Goal: Task Accomplishment & Management: Complete application form

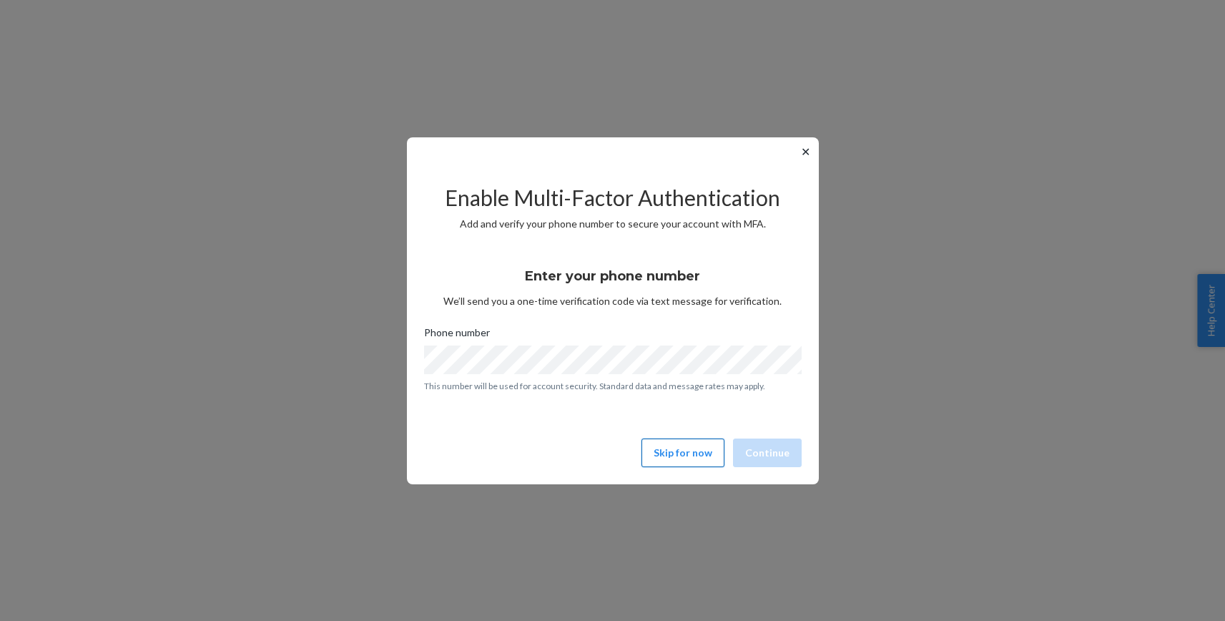
click at [697, 460] on button "Skip for now" at bounding box center [683, 453] width 83 height 29
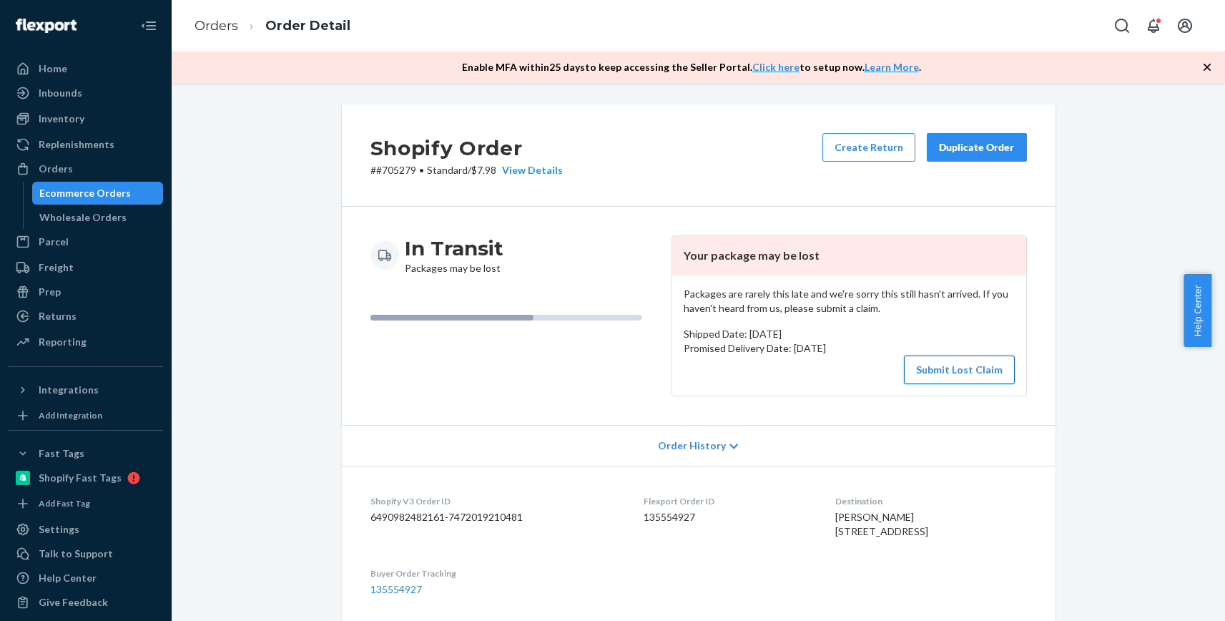
click at [956, 373] on button "Submit Lost Claim" at bounding box center [959, 370] width 111 height 29
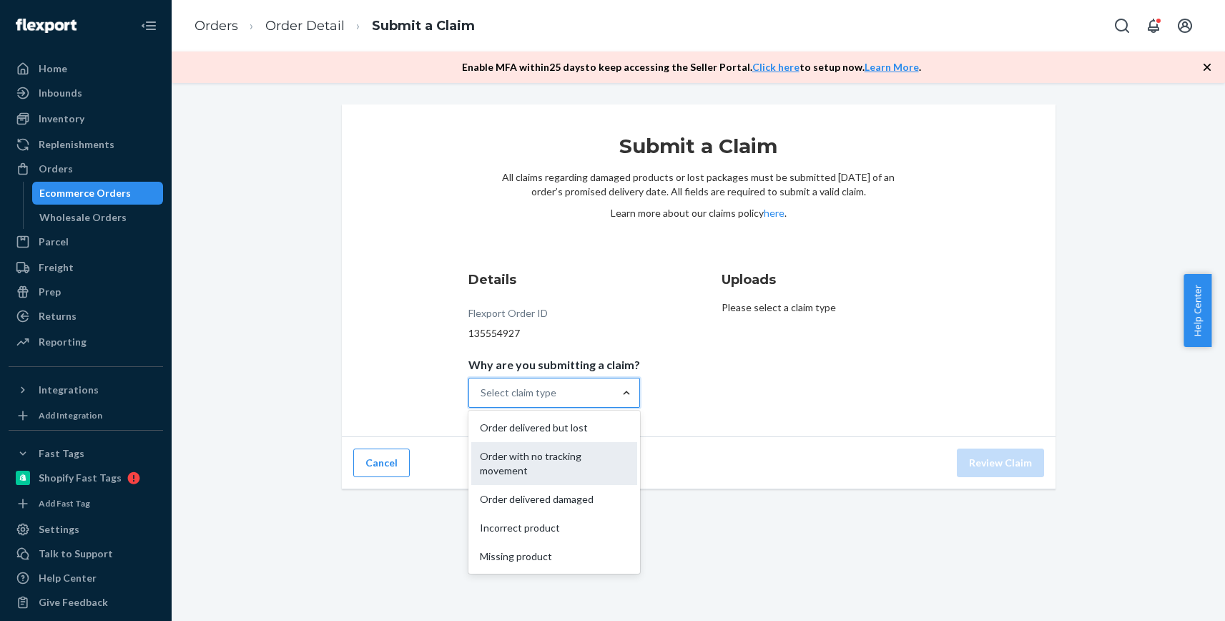
click at [547, 467] on div "Order with no tracking movement" at bounding box center [554, 463] width 166 height 43
click at [482, 400] on input "Why are you submitting a claim? option Order with no tracking movement focused,…" at bounding box center [481, 393] width 1 height 14
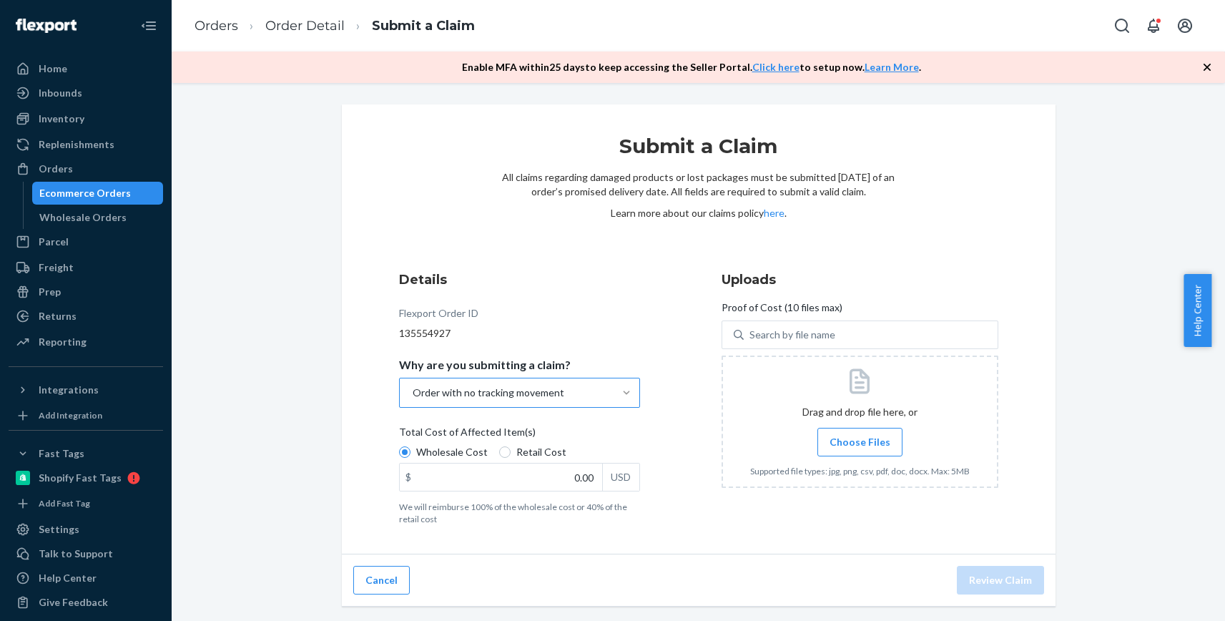
click at [527, 457] on span "Retail Cost" at bounding box center [542, 452] width 50 height 14
click at [511, 457] on input "Retail Cost" at bounding box center [504, 451] width 11 height 11
radio input "true"
radio input "false"
click at [550, 476] on input "0.00" at bounding box center [501, 477] width 202 height 27
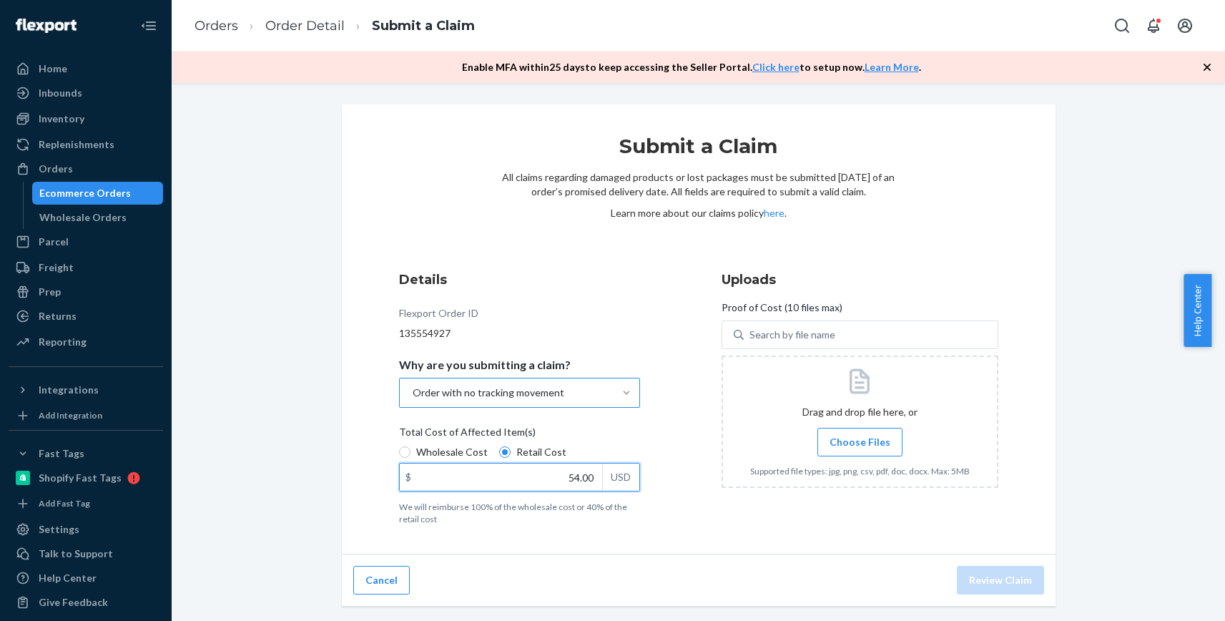
type input "54.00"
click at [867, 444] on span "Choose Files" at bounding box center [860, 442] width 61 height 14
click at [861, 444] on input "Choose Files" at bounding box center [860, 442] width 1 height 16
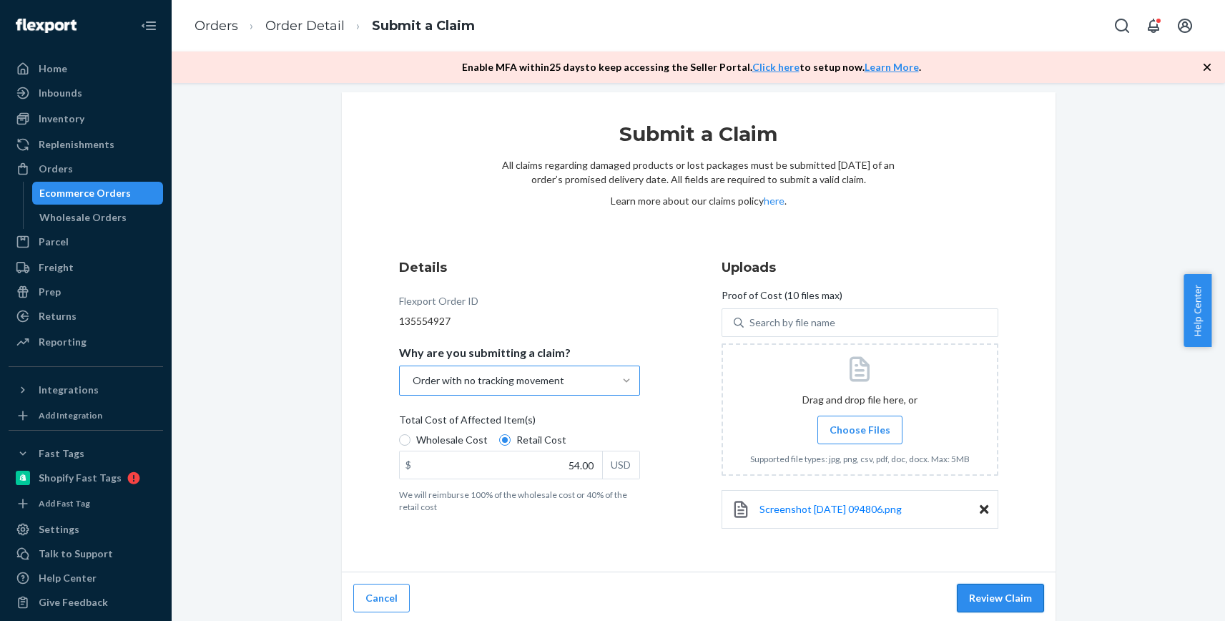
scroll to position [16, 0]
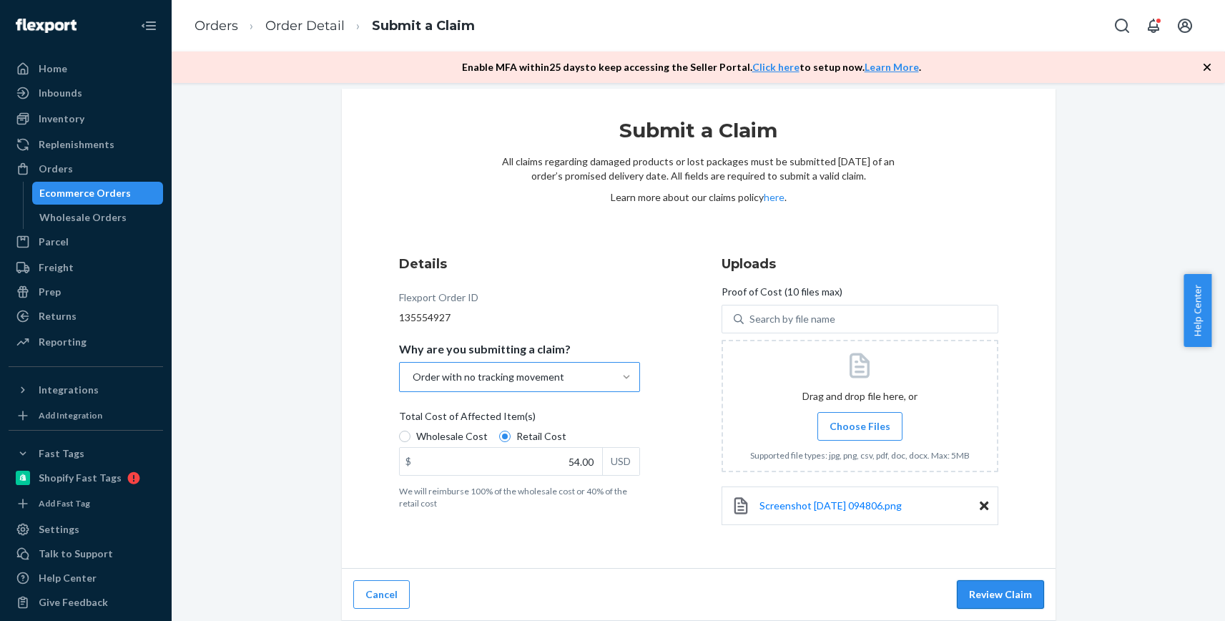
click at [1002, 589] on button "Review Claim" at bounding box center [1000, 594] width 87 height 29
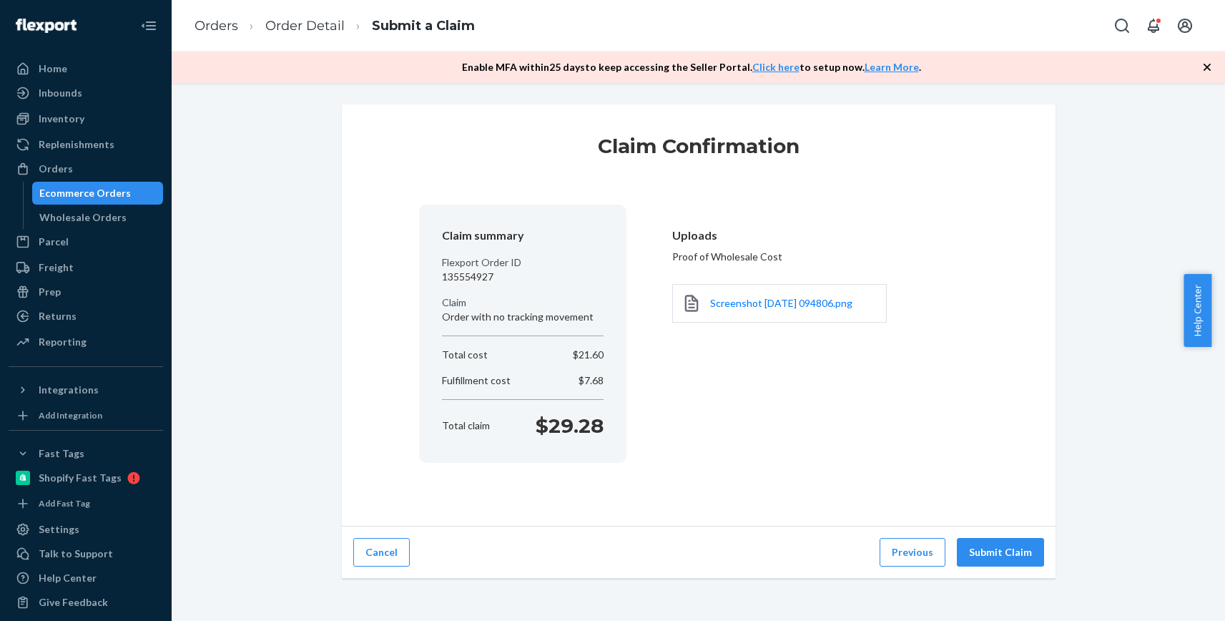
scroll to position [0, 0]
click at [984, 548] on button "Submit Claim" at bounding box center [1000, 552] width 87 height 29
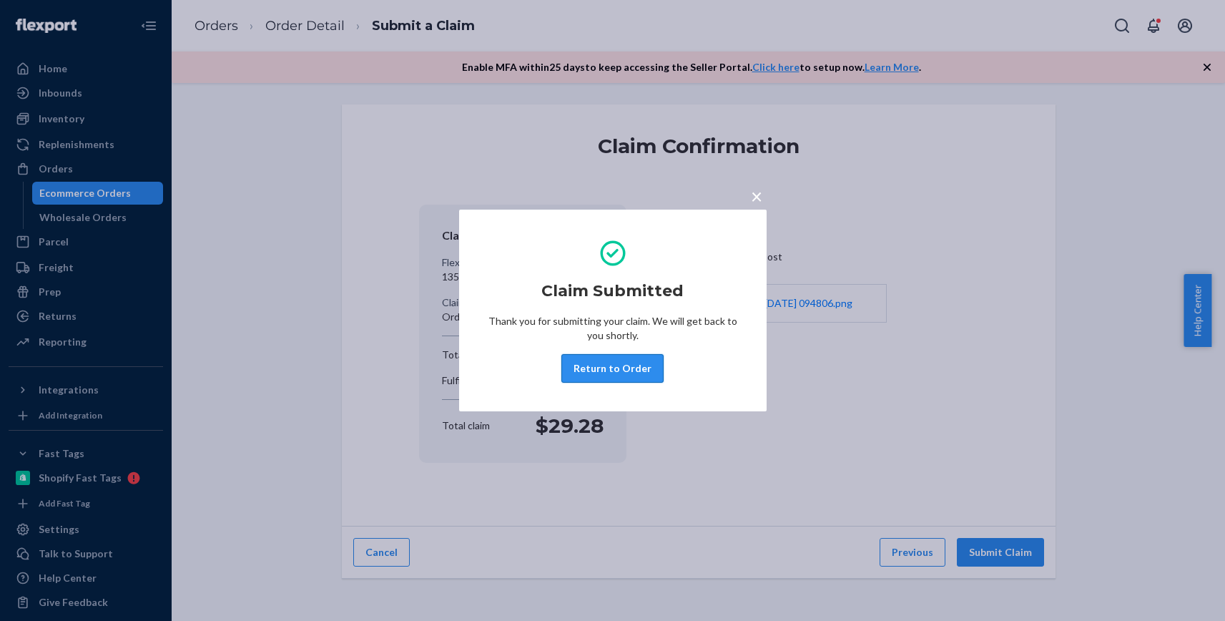
click at [620, 371] on button "Return to Order" at bounding box center [613, 368] width 102 height 29
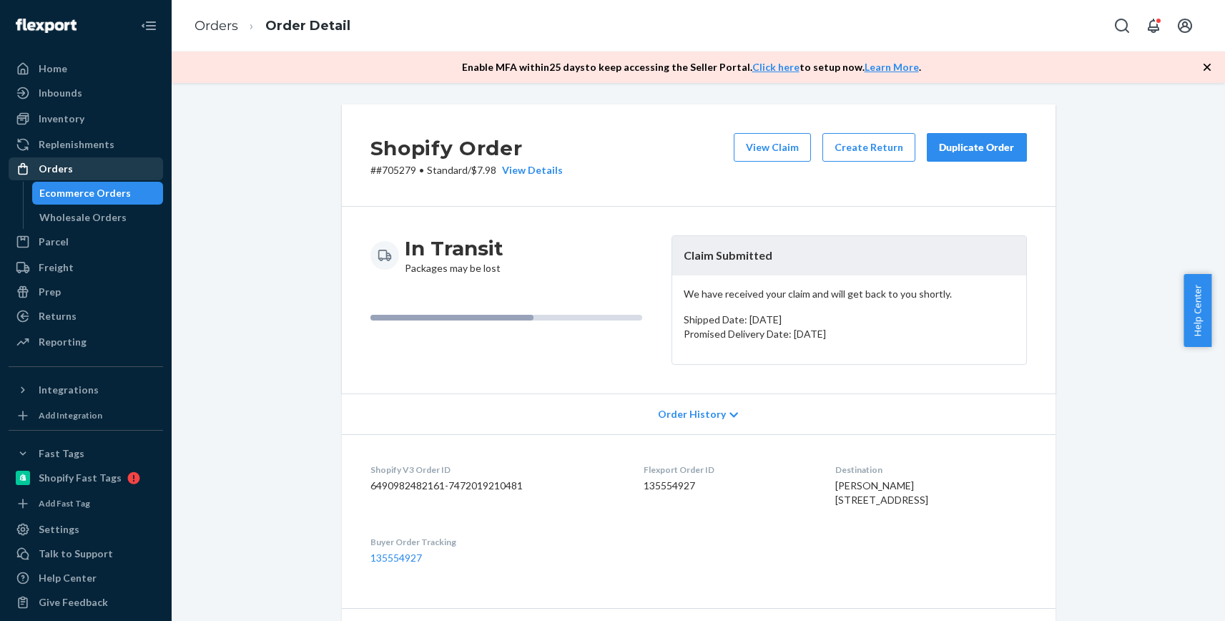
click at [57, 167] on div "Orders" at bounding box center [56, 169] width 34 height 14
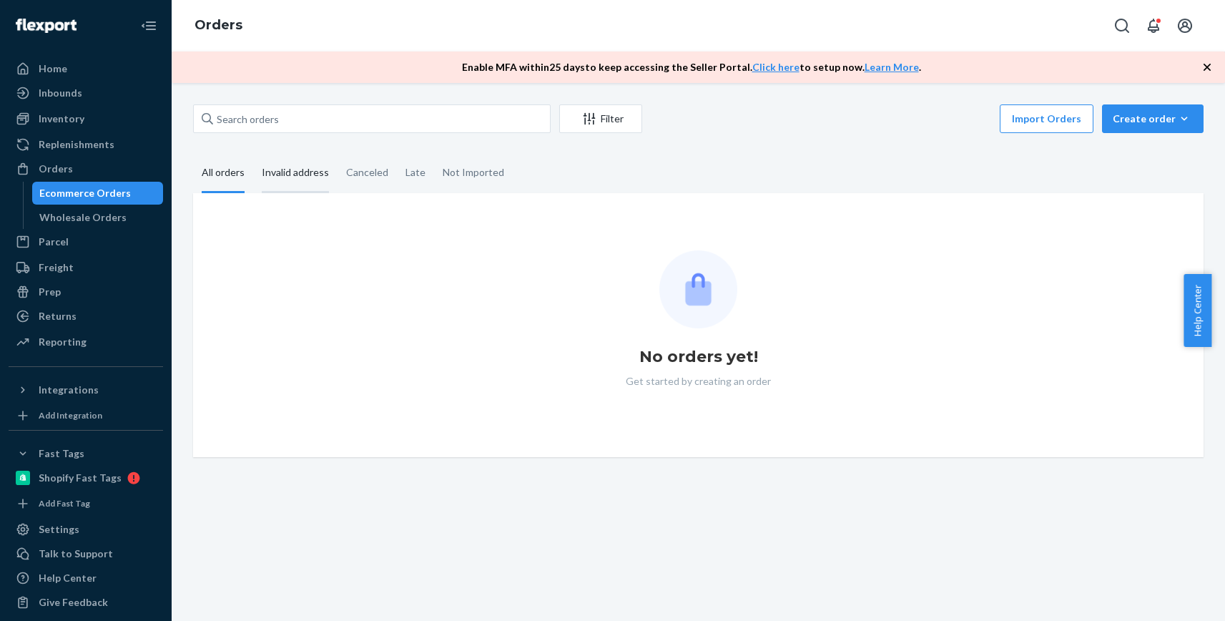
click at [311, 177] on div "Invalid address" at bounding box center [295, 173] width 67 height 39
click at [253, 154] on input "Invalid address" at bounding box center [253, 154] width 0 height 0
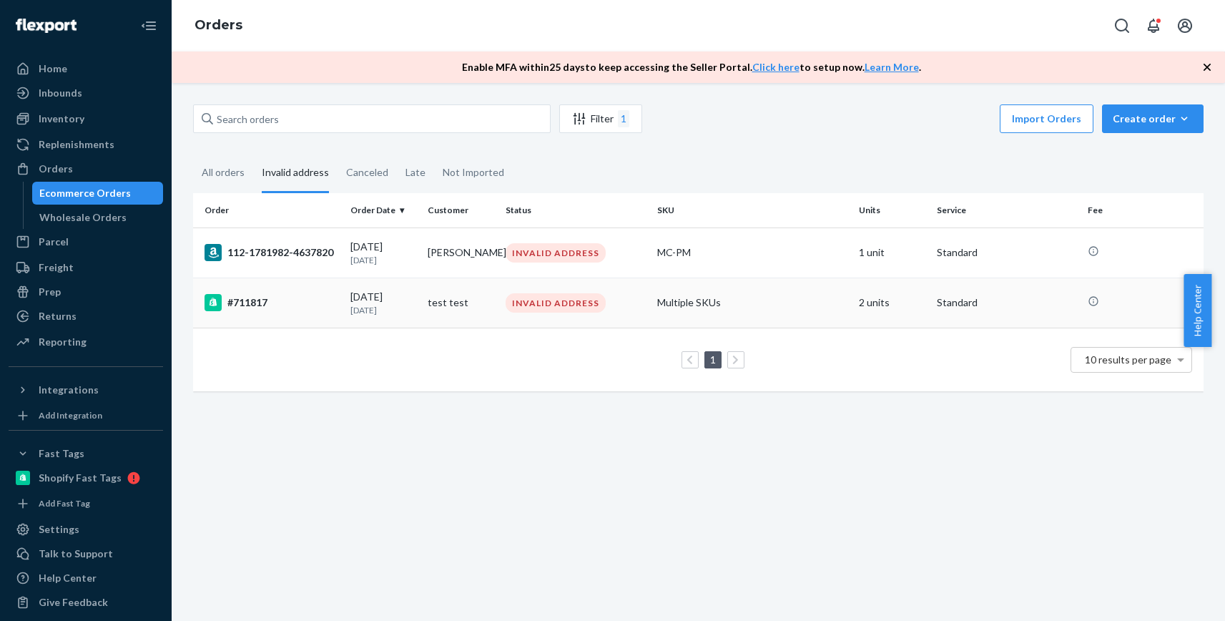
click at [264, 302] on div "#711817" at bounding box center [272, 302] width 134 height 17
click at [275, 254] on div "112-1781982-4637820" at bounding box center [272, 252] width 134 height 17
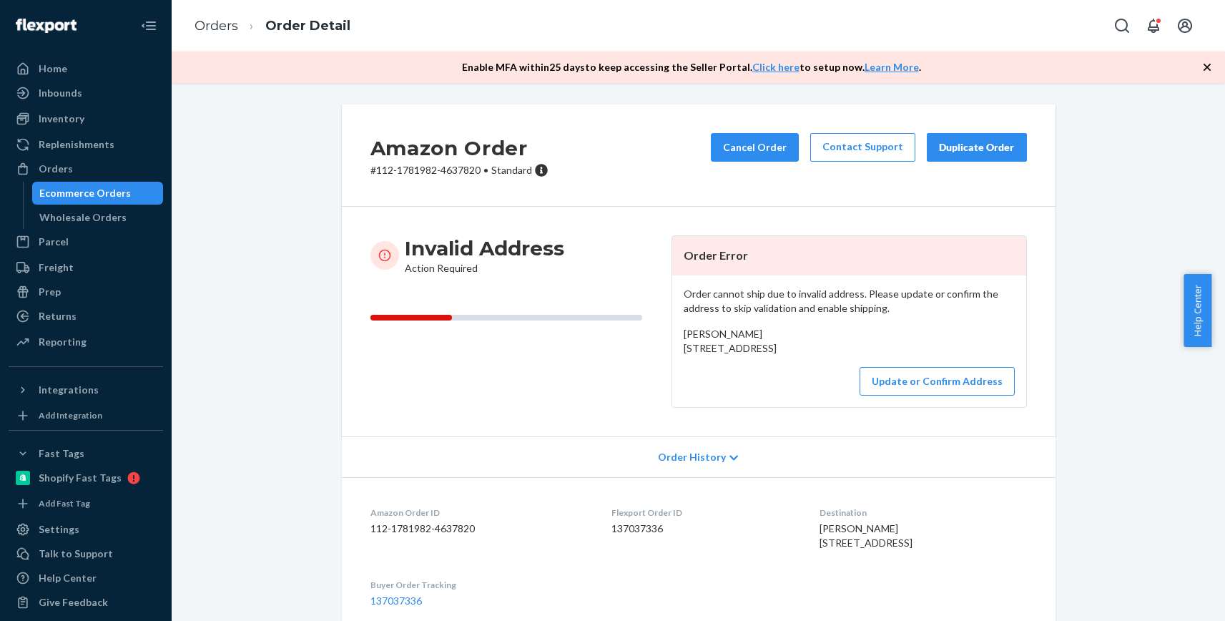
drag, startPoint x: 677, startPoint y: 348, endPoint x: 791, endPoint y: 378, distance: 117.6
click at [791, 356] on div "[PERSON_NAME] [STREET_ADDRESS]" at bounding box center [849, 341] width 331 height 29
copy span "[GEOGRAPHIC_DATA][STREET_ADDRESS]"
click at [932, 396] on button "Update or Confirm Address" at bounding box center [937, 381] width 155 height 29
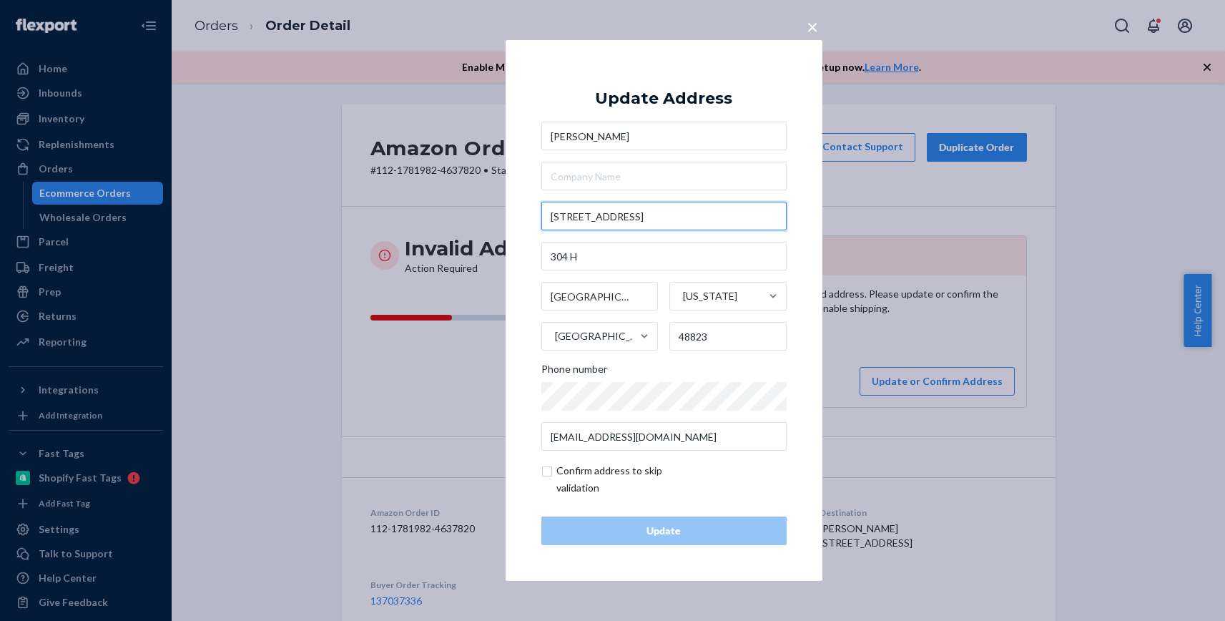
click at [574, 219] on input "[STREET_ADDRESS]" at bounding box center [664, 216] width 245 height 29
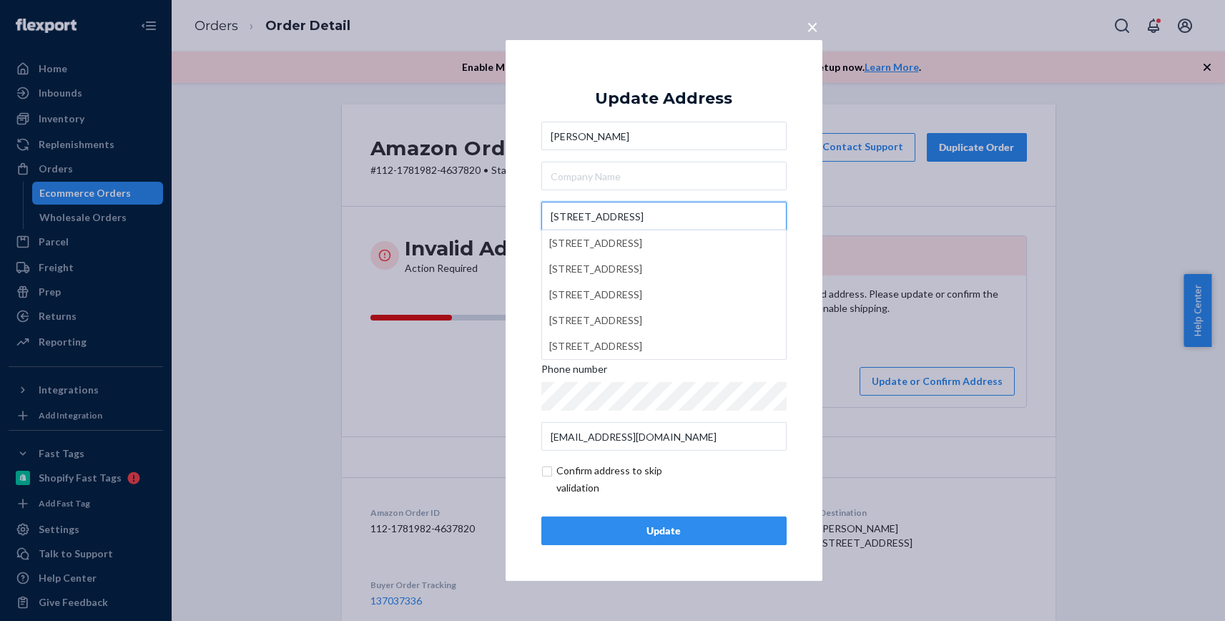
type input "[STREET_ADDRESS]"
click at [514, 369] on div "× Update Address [PERSON_NAME][GEOGRAPHIC_DATA][STREET_ADDRESS][STREET_ADDRESS]…" at bounding box center [664, 310] width 317 height 541
click at [662, 521] on button "Update" at bounding box center [664, 531] width 245 height 29
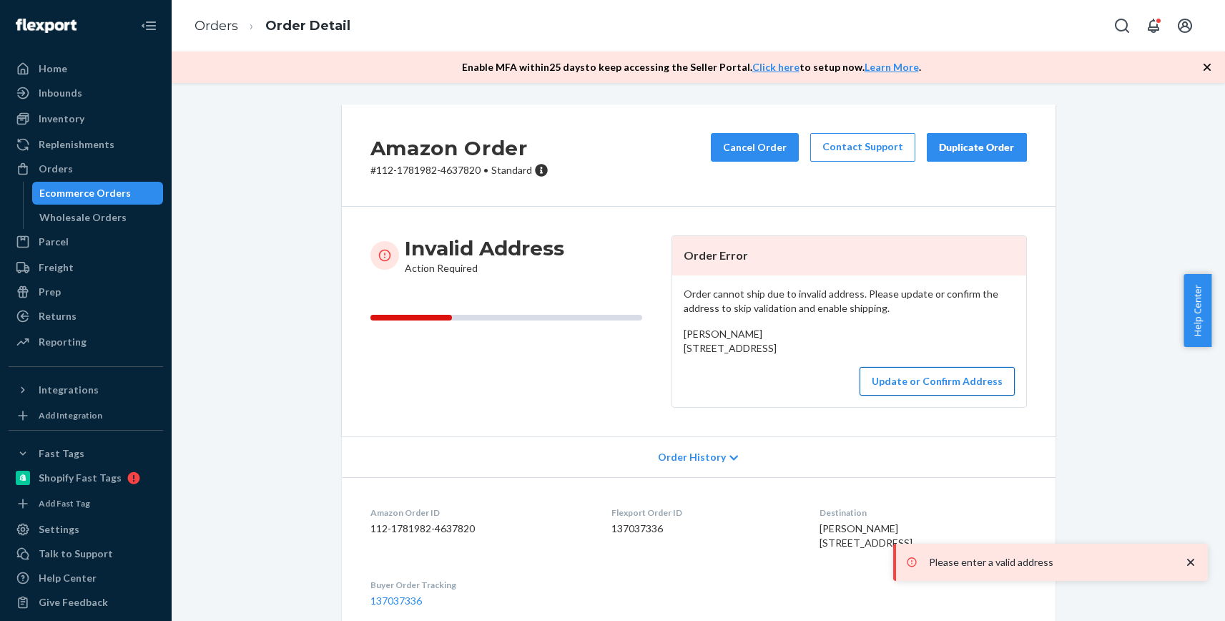
click at [911, 396] on button "Update or Confirm Address" at bounding box center [937, 381] width 155 height 29
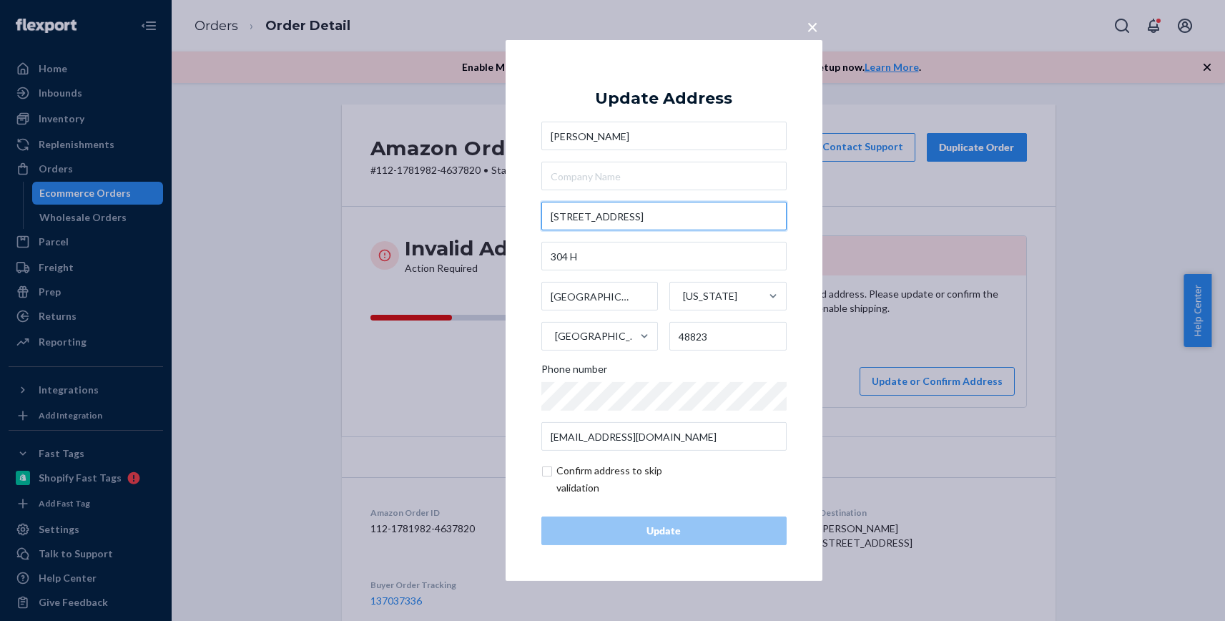
click at [576, 218] on input "[STREET_ADDRESS]" at bounding box center [664, 216] width 245 height 29
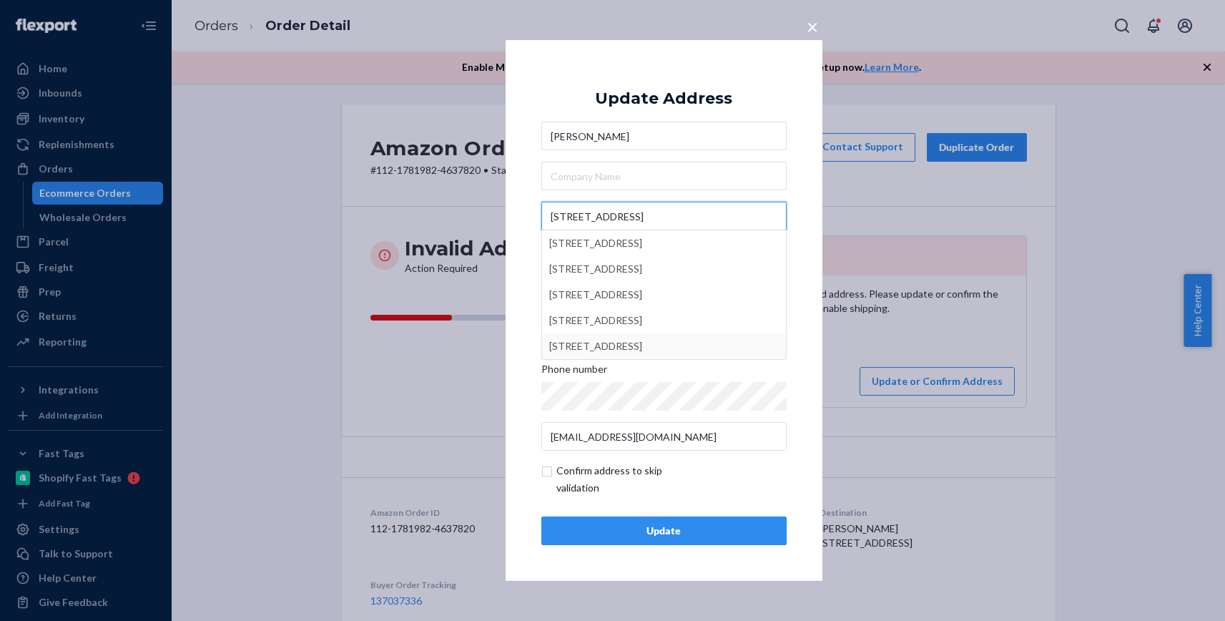
type input "[STREET_ADDRESS]"
click at [547, 472] on input "checkbox" at bounding box center [625, 479] width 166 height 34
checkbox input "true"
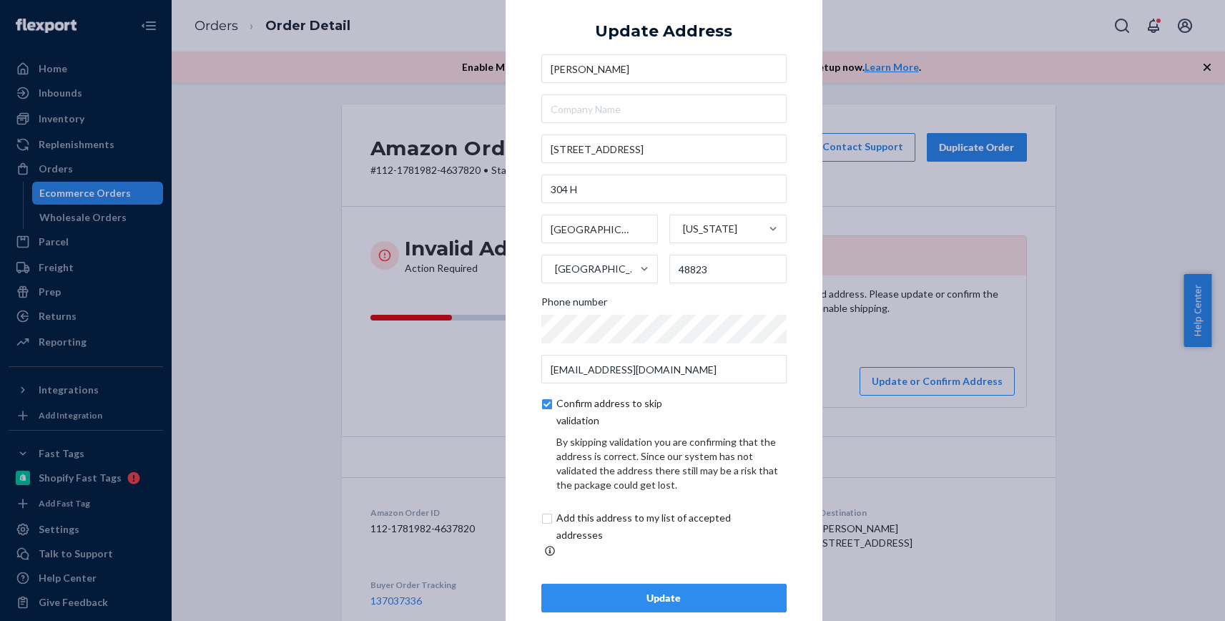
click at [629, 594] on div "Update" at bounding box center [664, 598] width 221 height 14
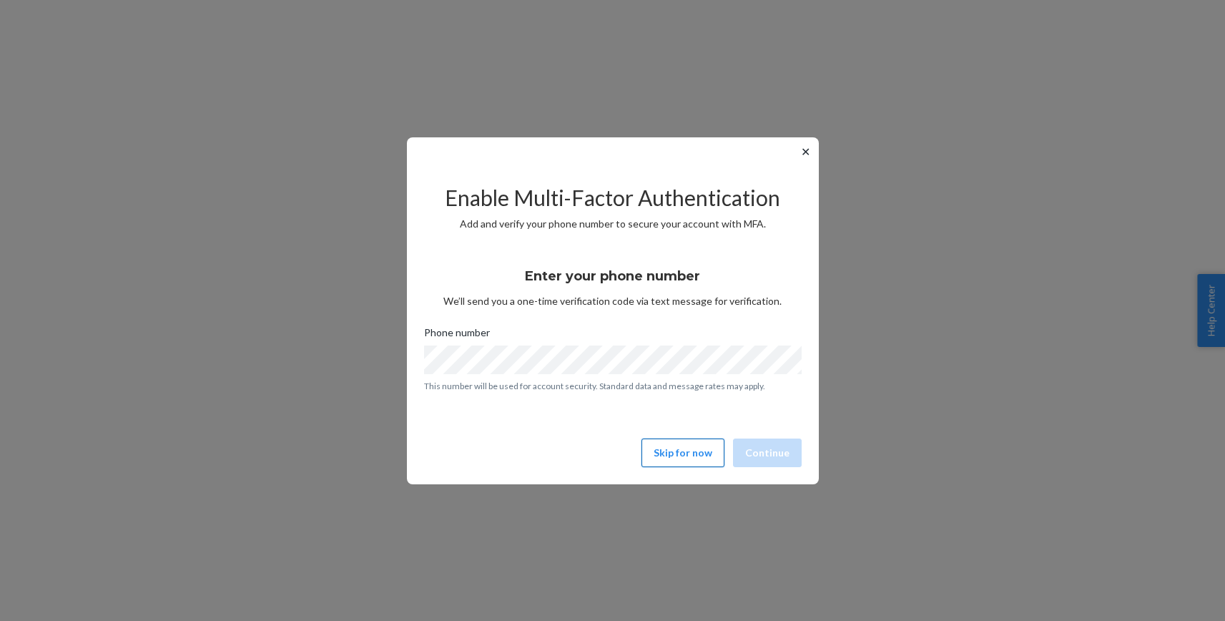
click at [682, 461] on button "Skip for now" at bounding box center [683, 453] width 83 height 29
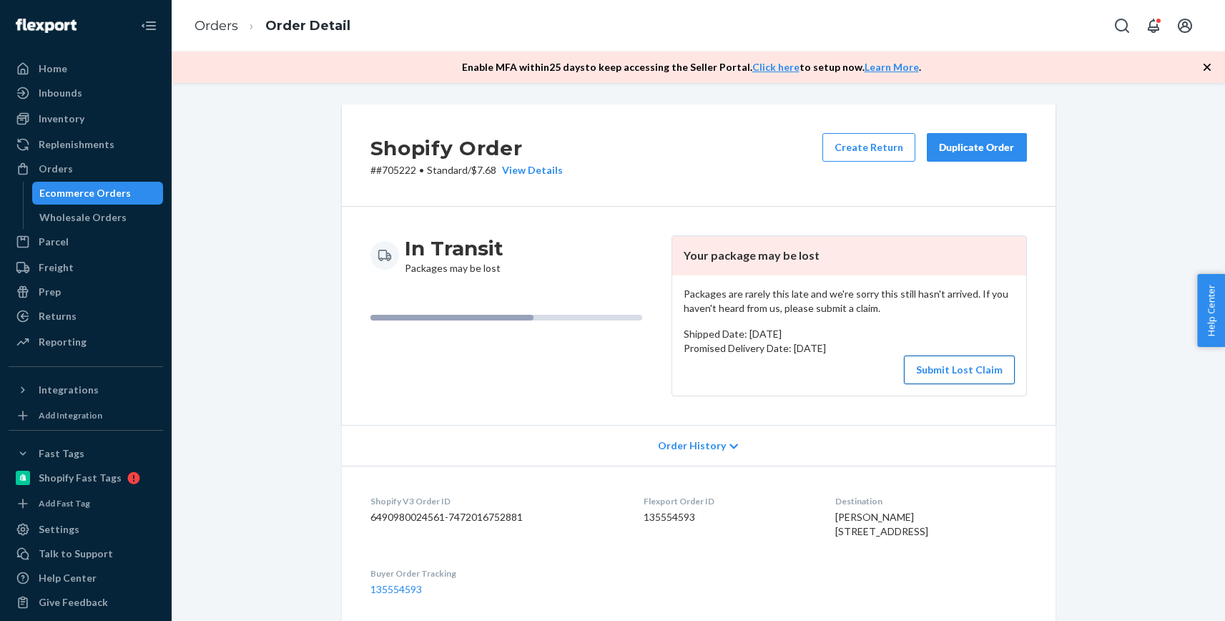
click at [951, 371] on button "Submit Lost Claim" at bounding box center [959, 370] width 111 height 29
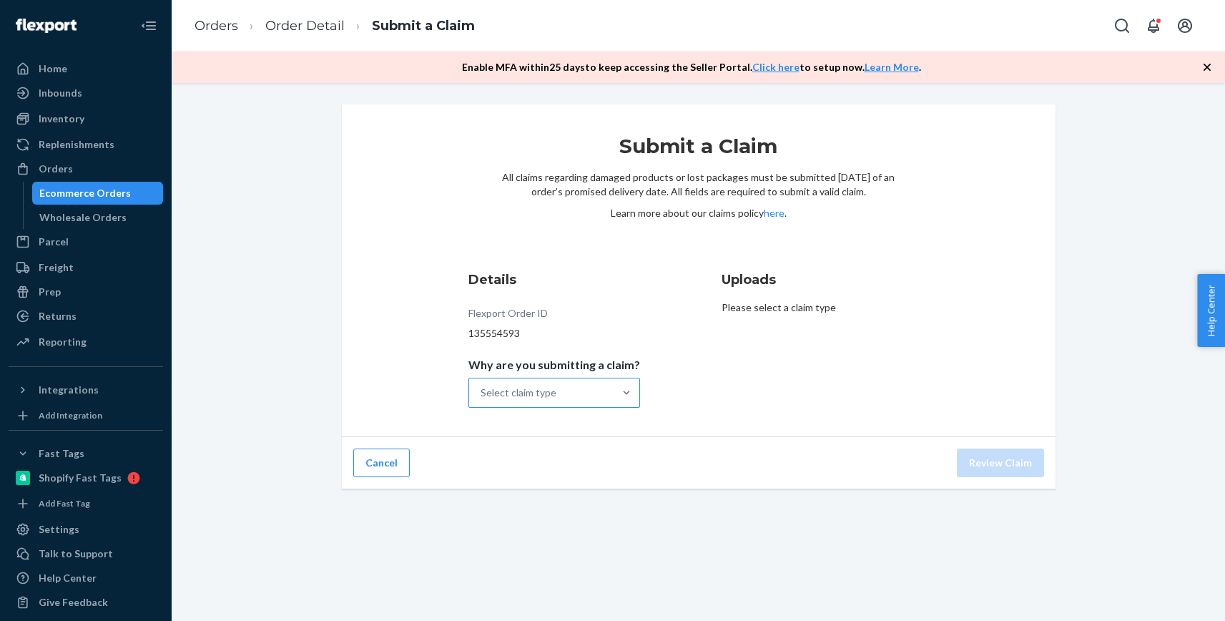
click at [570, 379] on div "Select claim type" at bounding box center [541, 392] width 145 height 29
click at [482, 386] on input "Why are you submitting a claim? Select claim type" at bounding box center [481, 393] width 1 height 14
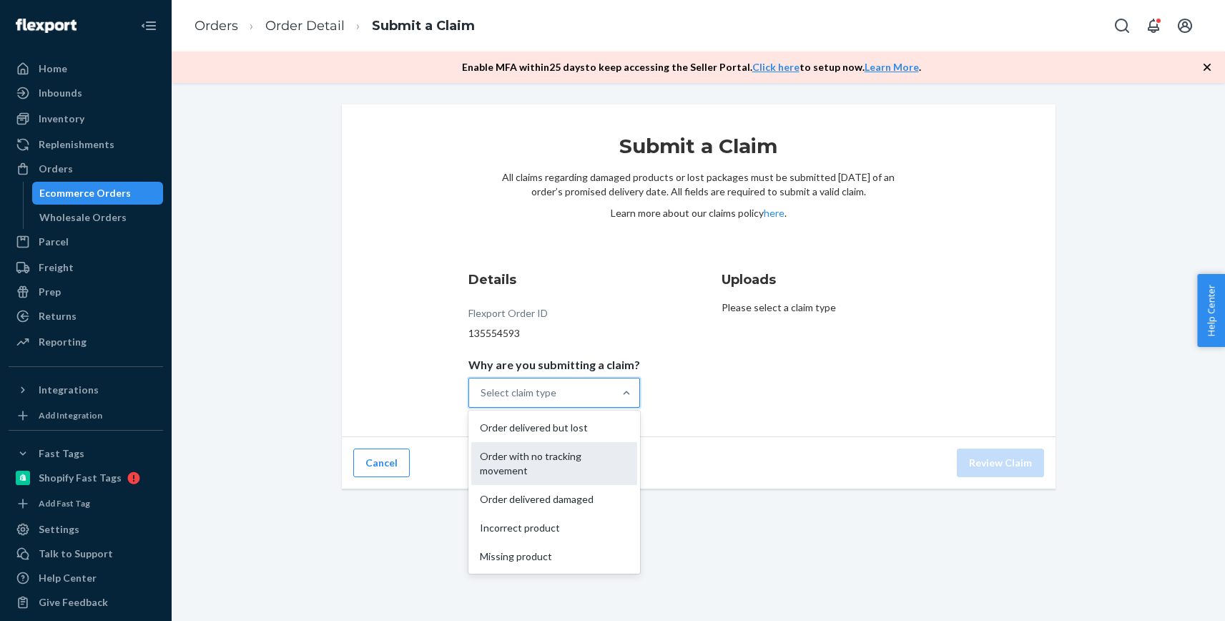
click at [526, 466] on div "Order with no tracking movement" at bounding box center [554, 463] width 166 height 43
click at [482, 400] on input "Why are you submitting a claim? option Order with no tracking movement focused,…" at bounding box center [481, 393] width 1 height 14
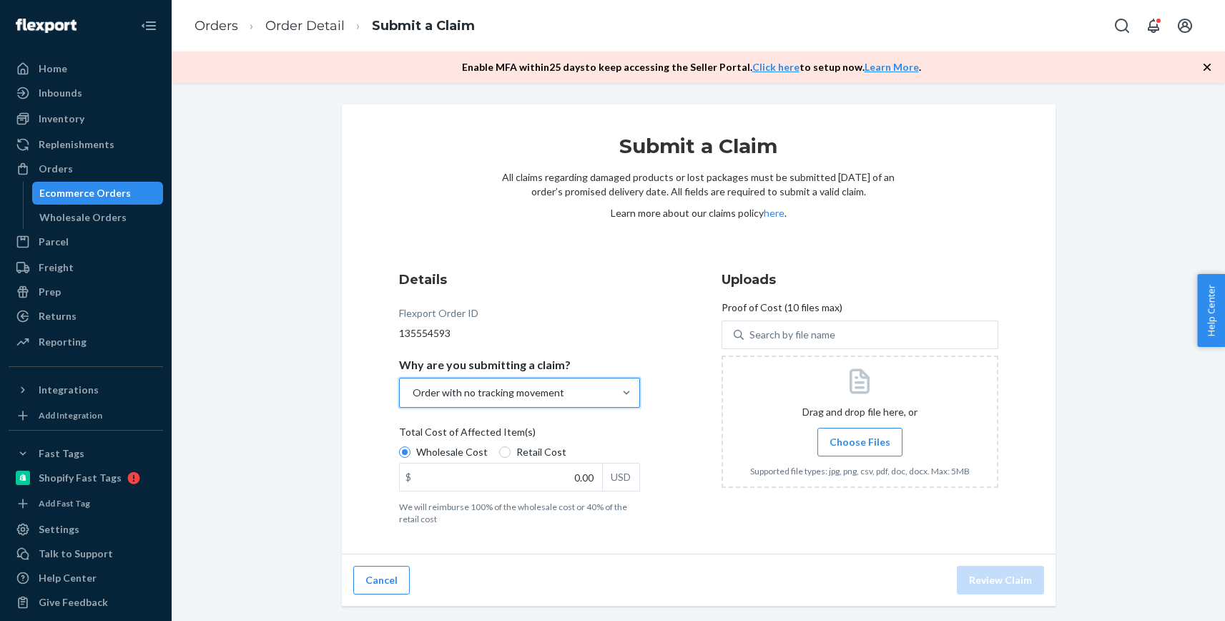
click at [534, 452] on span "Retail Cost" at bounding box center [542, 452] width 50 height 14
click at [511, 452] on input "Retail Cost" at bounding box center [504, 451] width 11 height 11
radio input "true"
radio input "false"
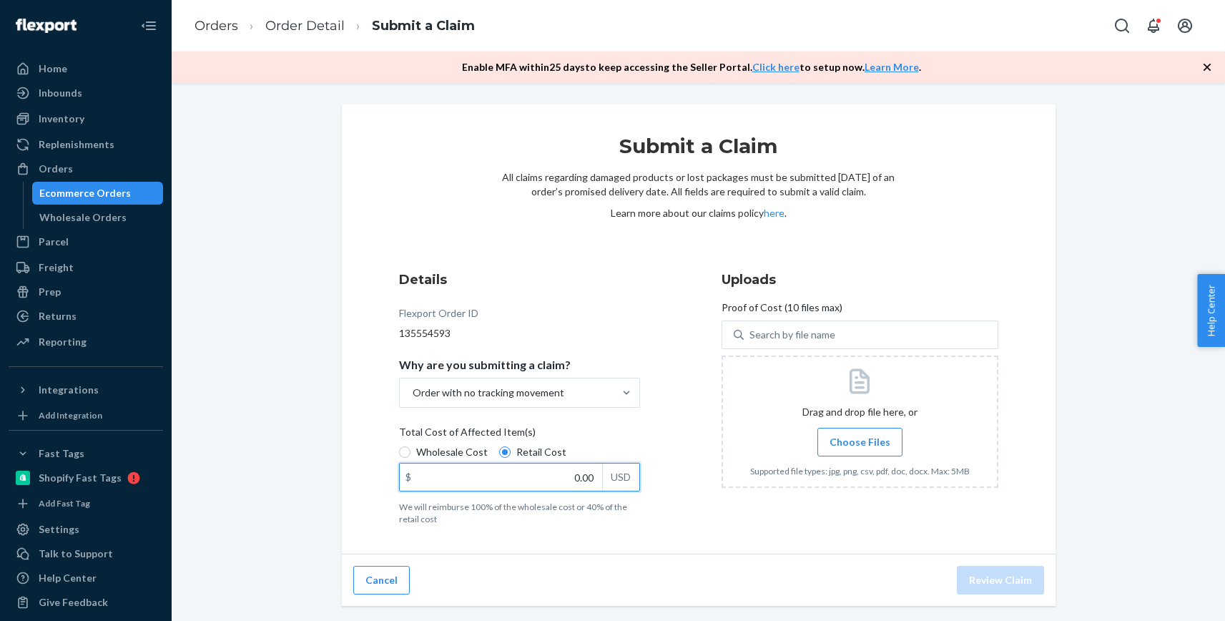
click at [582, 479] on input "0.00" at bounding box center [501, 477] width 202 height 27
type input "54.00"
click at [845, 445] on span "Choose Files" at bounding box center [860, 442] width 61 height 14
click at [860, 445] on input "Choose Files" at bounding box center [860, 442] width 1 height 16
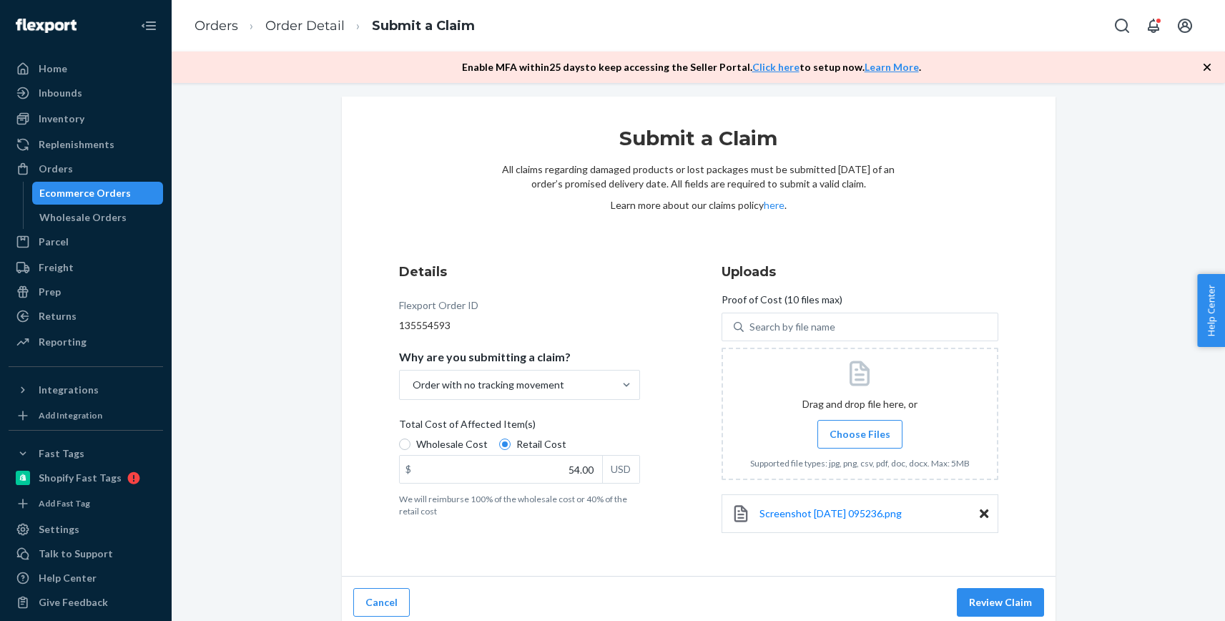
scroll to position [16, 0]
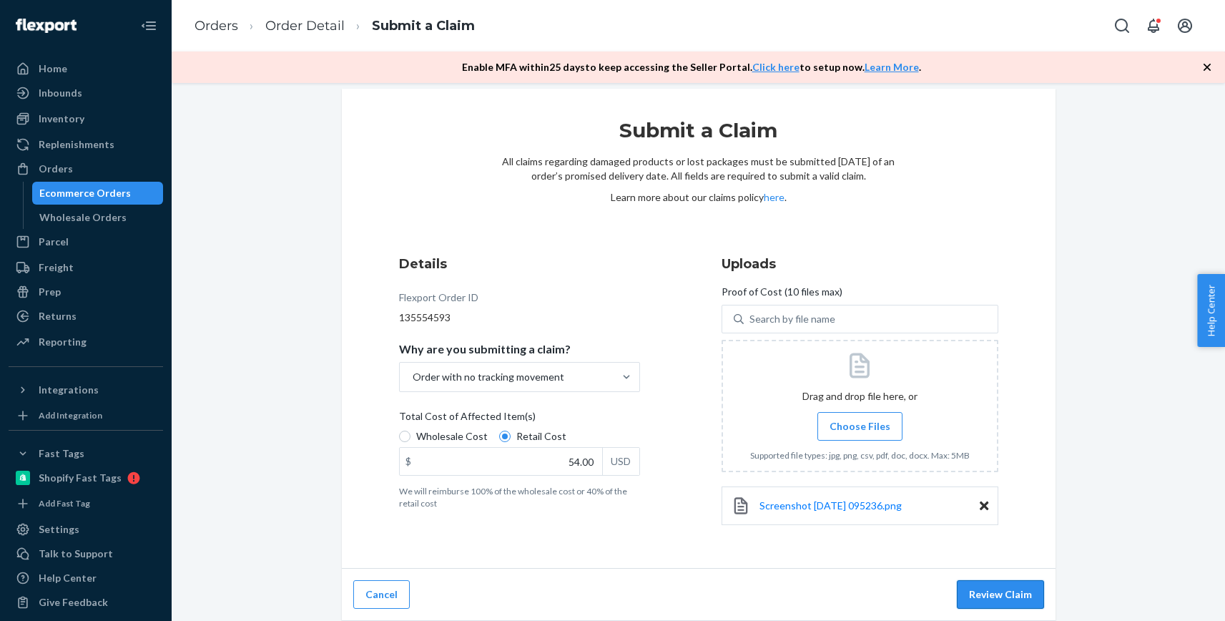
click at [999, 592] on button "Review Claim" at bounding box center [1000, 594] width 87 height 29
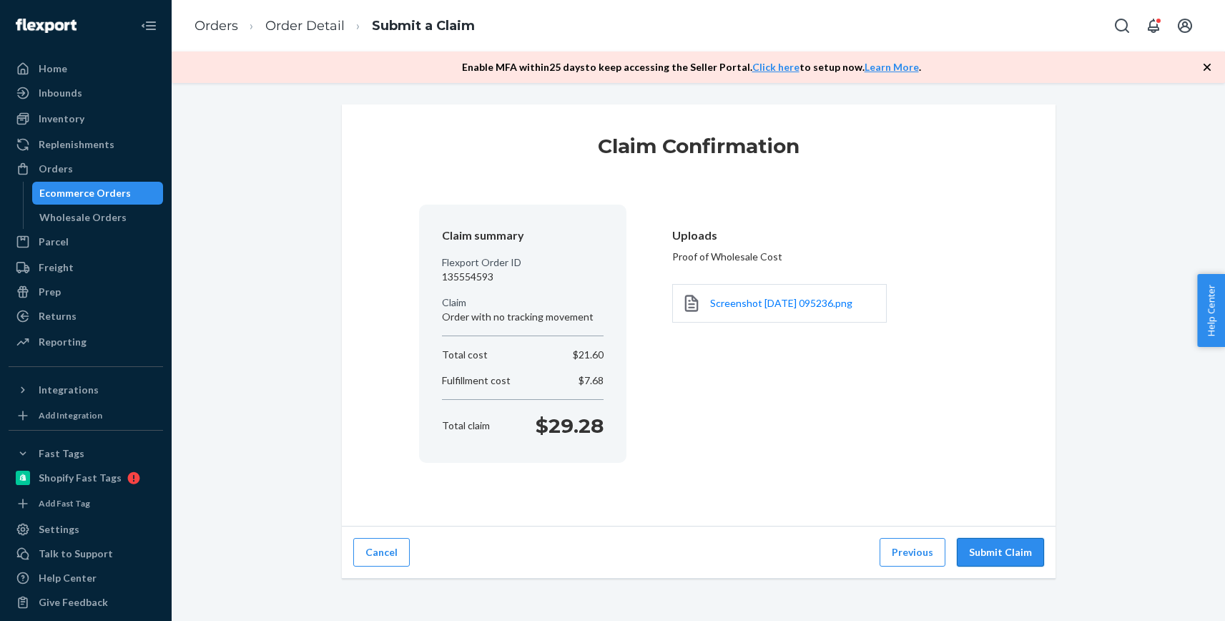
click at [997, 554] on button "Submit Claim" at bounding box center [1000, 552] width 87 height 29
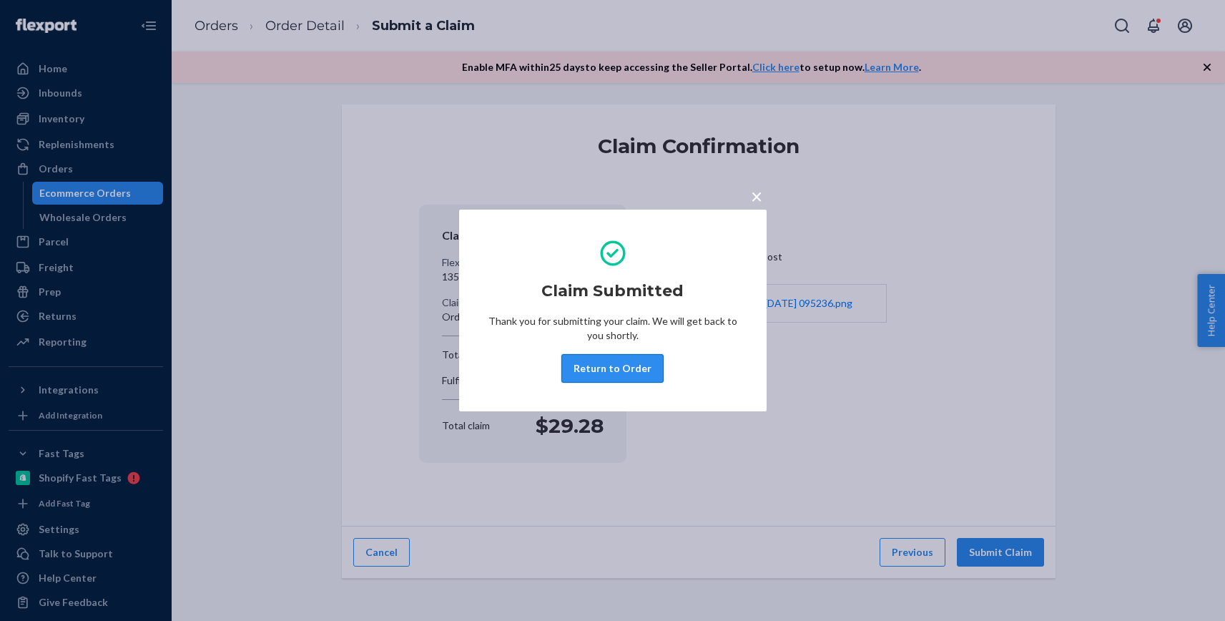
click at [604, 367] on button "Return to Order" at bounding box center [613, 368] width 102 height 29
